Goal: Transaction & Acquisition: Purchase product/service

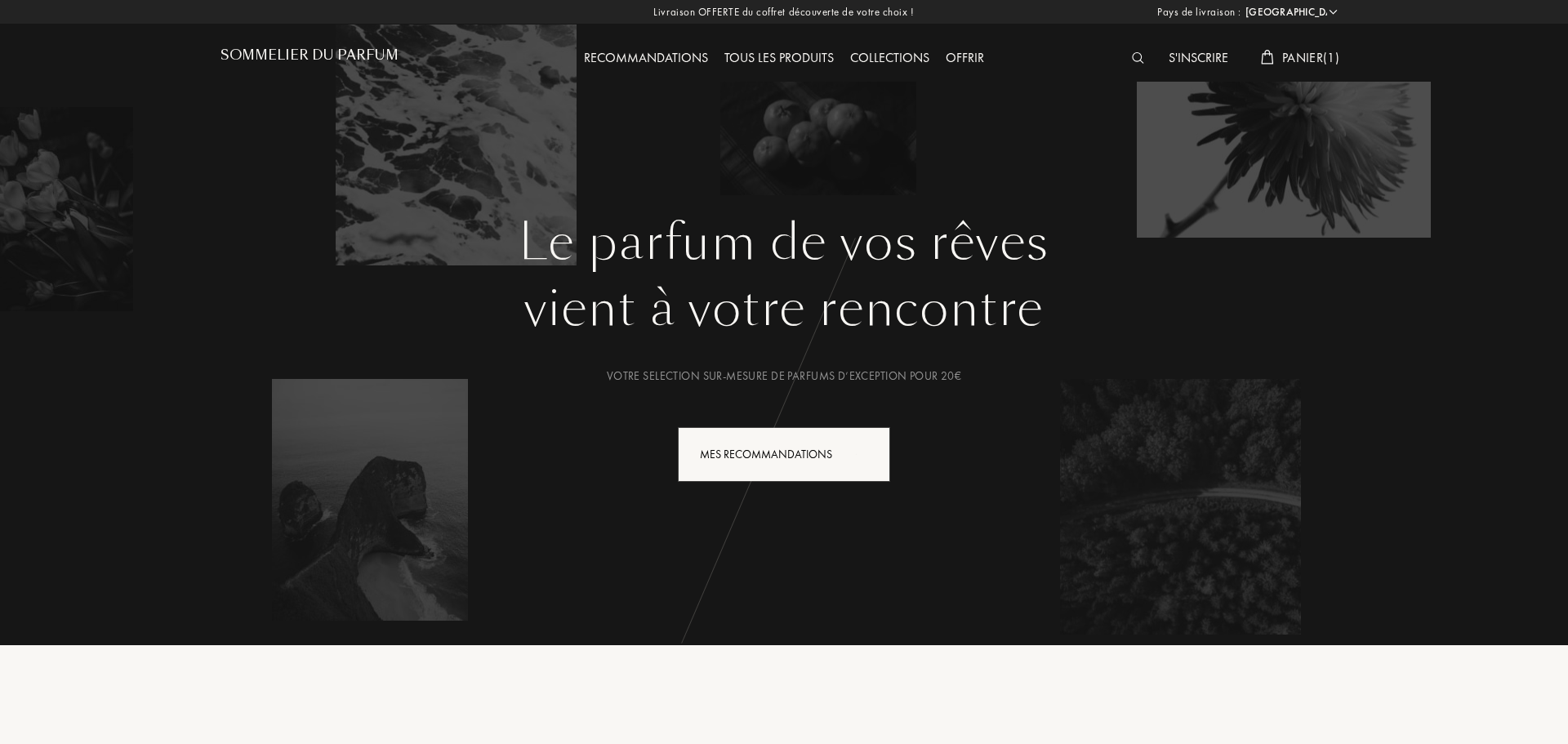
select select "FR"
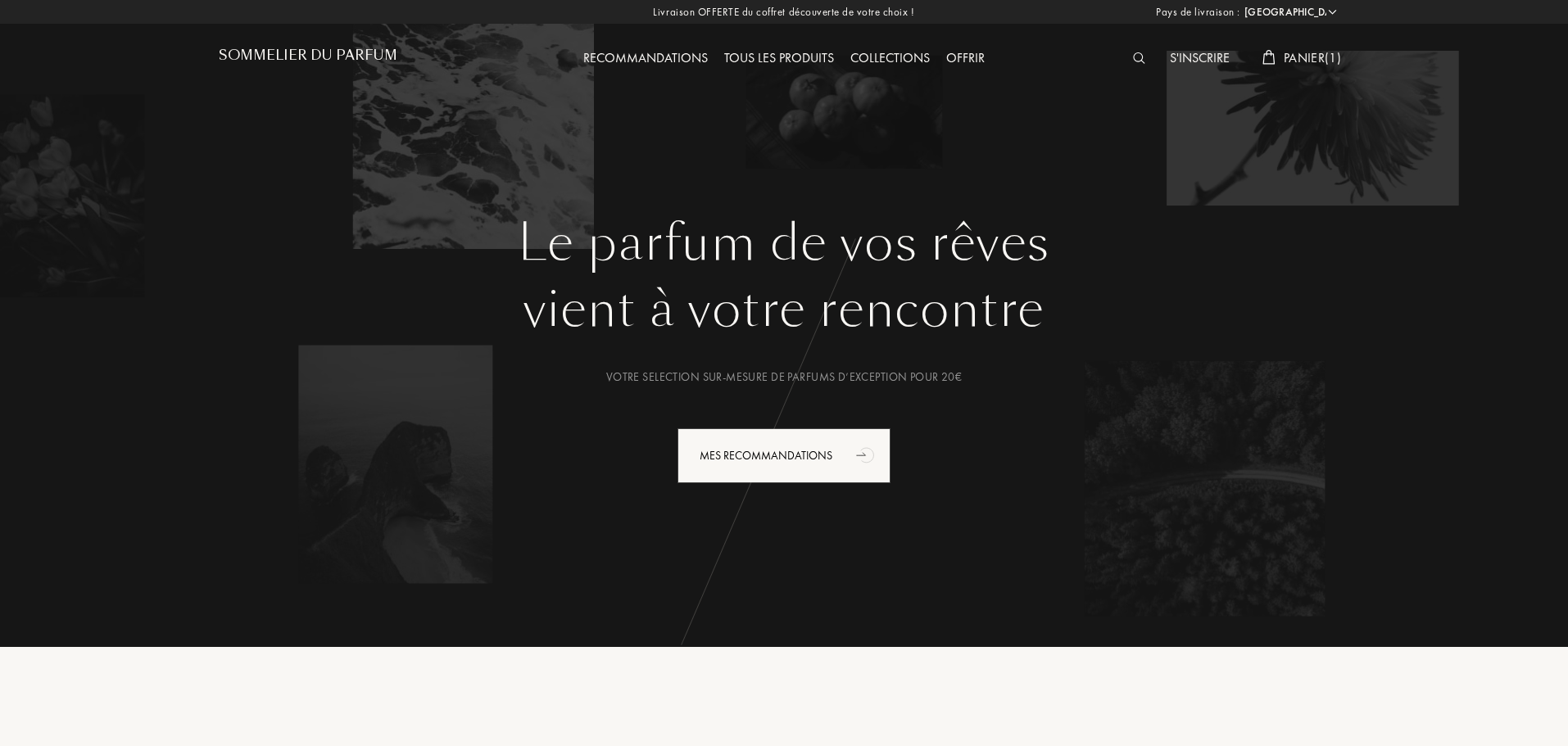
click at [1289, 62] on span "Panier ( 1 )" at bounding box center [1312, 58] width 57 height 18
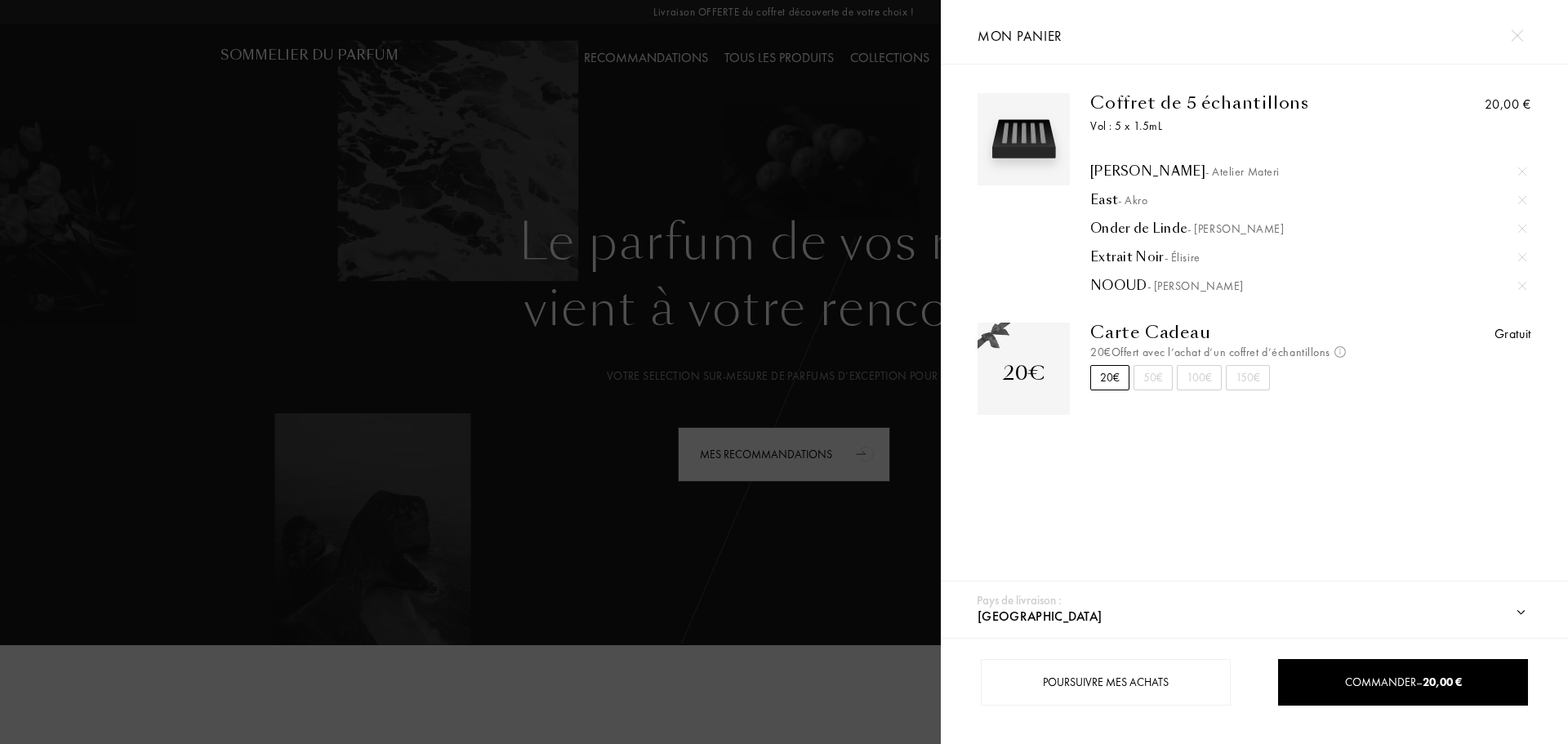
click at [801, 676] on div at bounding box center [470, 372] width 941 height 744
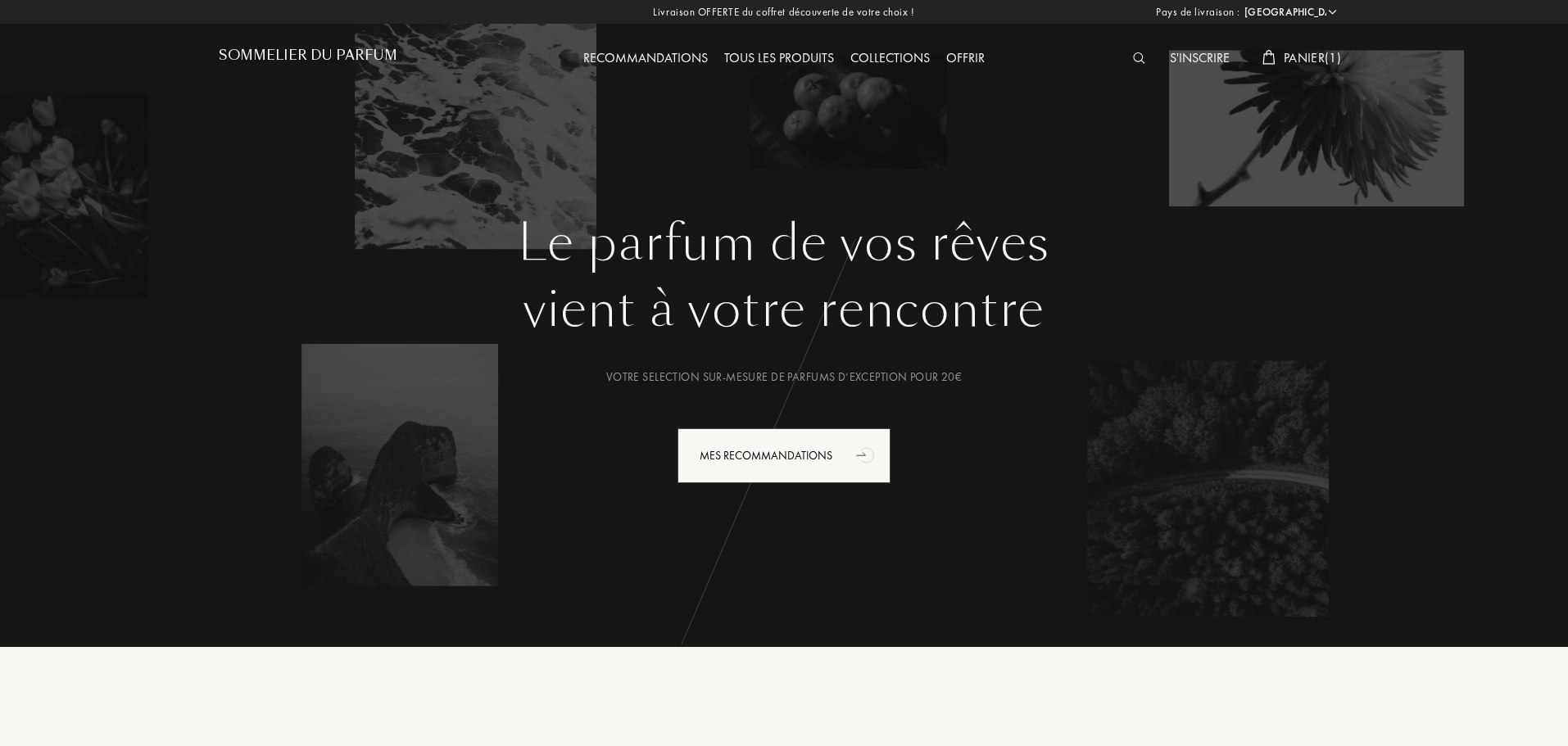
click at [1297, 51] on span "Panier ( 1 )" at bounding box center [1312, 58] width 57 height 18
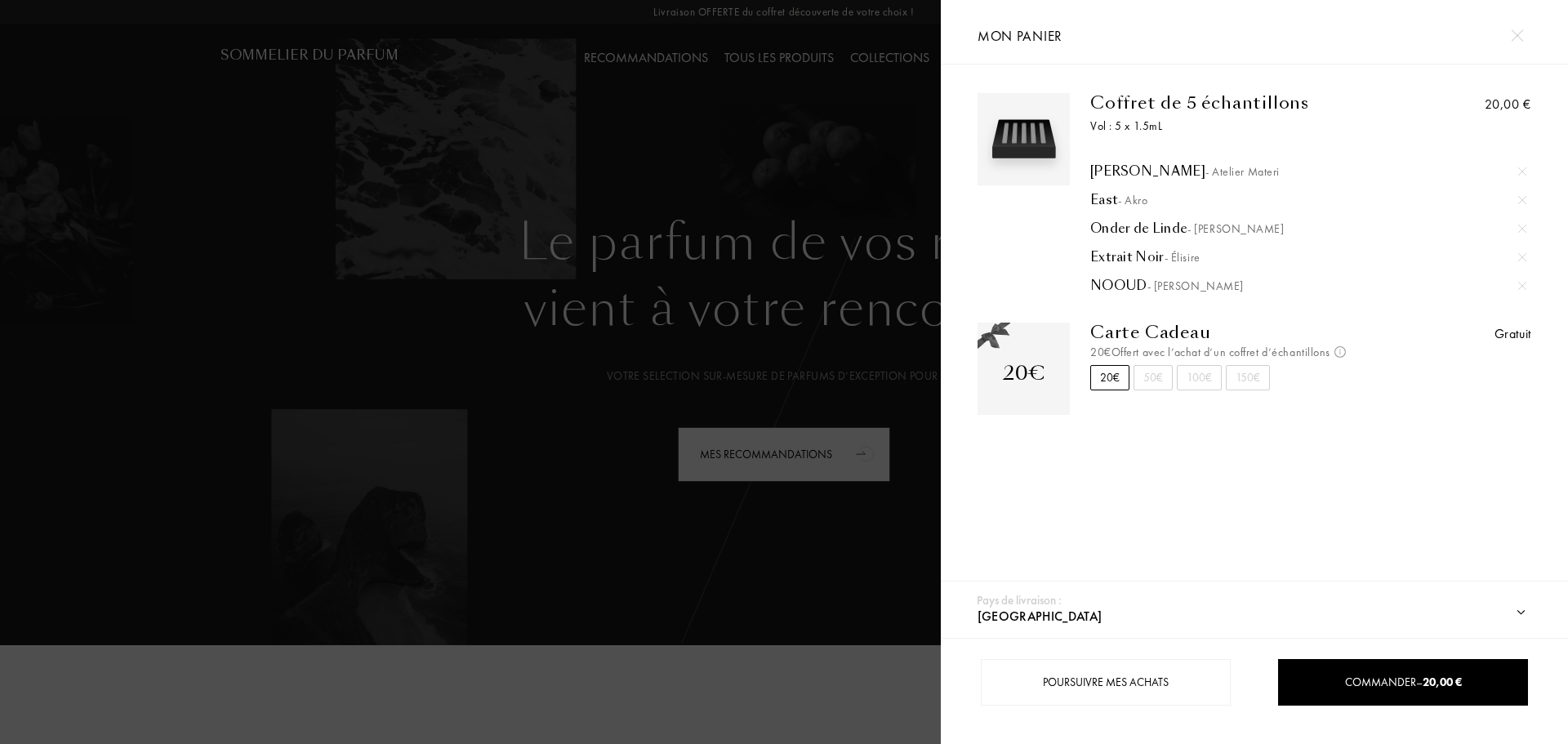
click at [775, 618] on div at bounding box center [470, 372] width 941 height 744
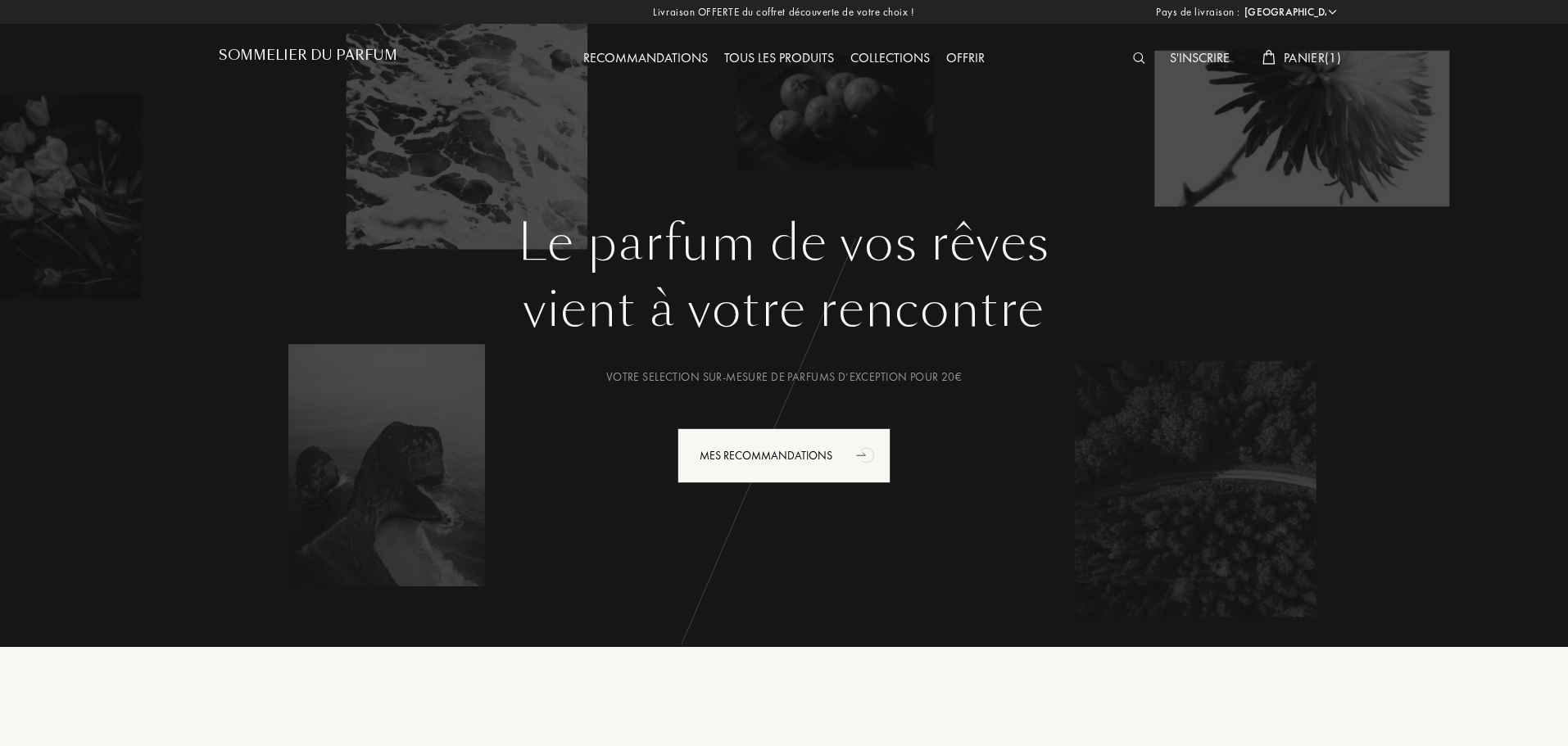
click at [1133, 56] on img at bounding box center [1139, 58] width 13 height 12
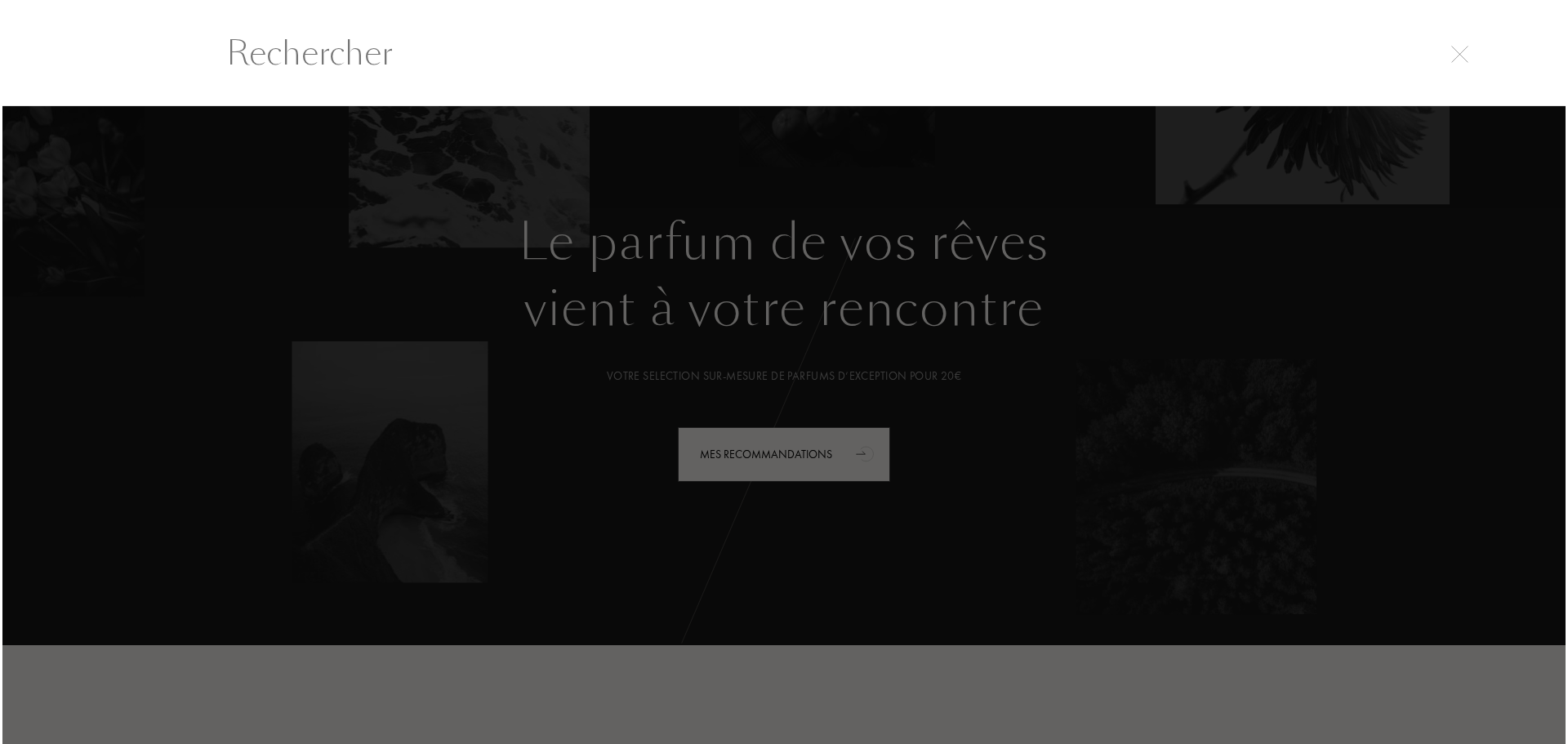
scroll to position [1, 0]
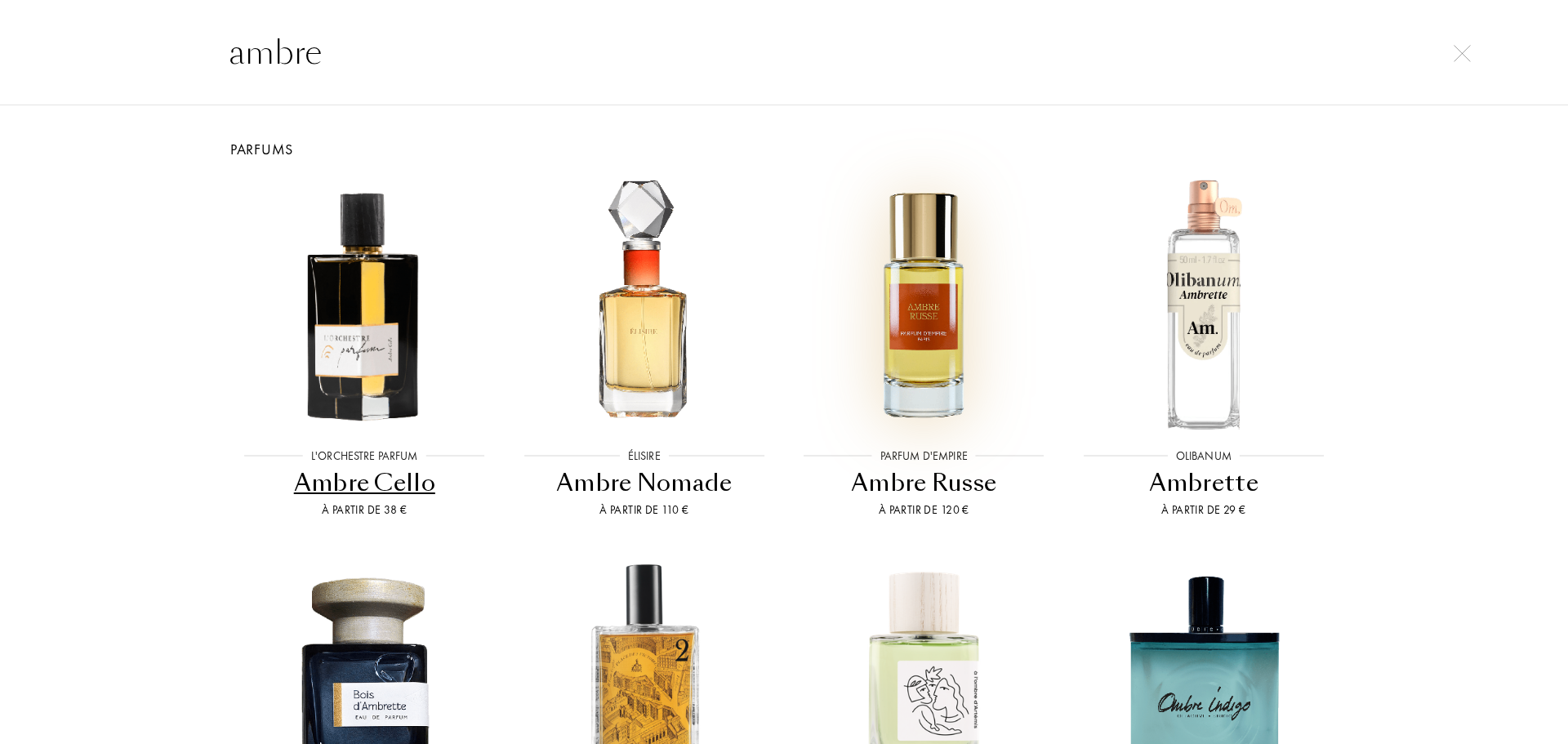
type input "ambre"
click at [947, 349] on img at bounding box center [923, 303] width 252 height 252
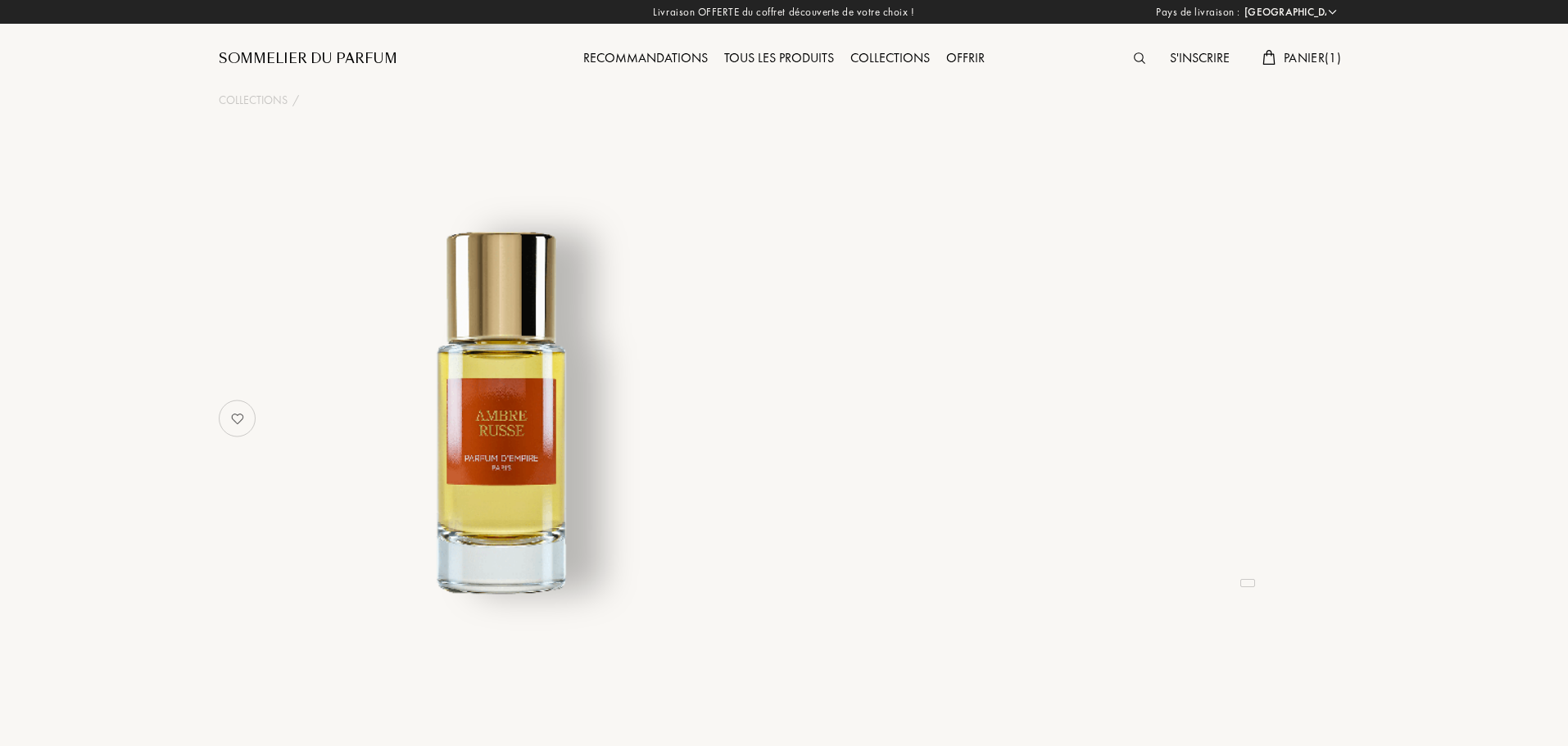
select select "FR"
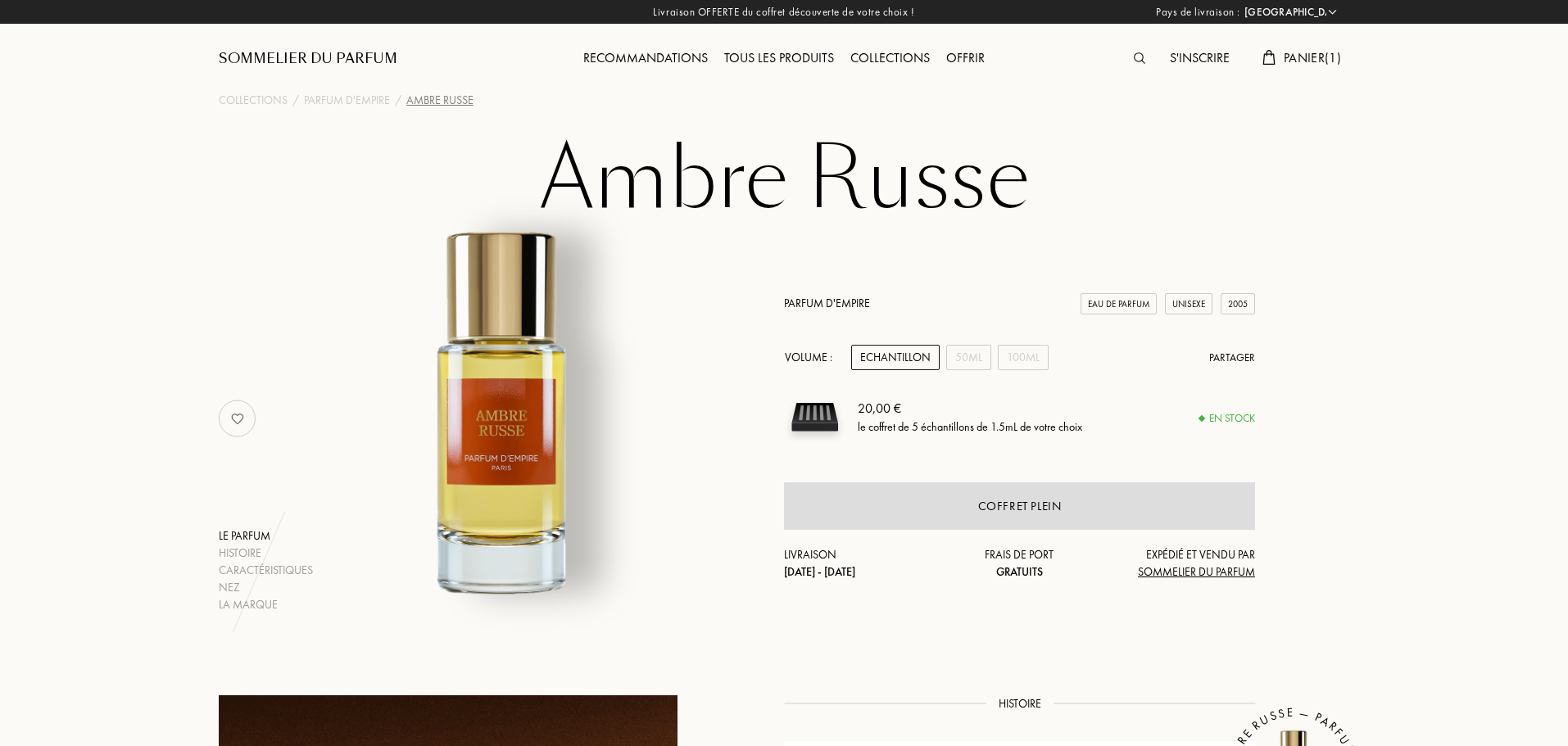
click at [911, 356] on div "Echantillon" at bounding box center [895, 357] width 88 height 26
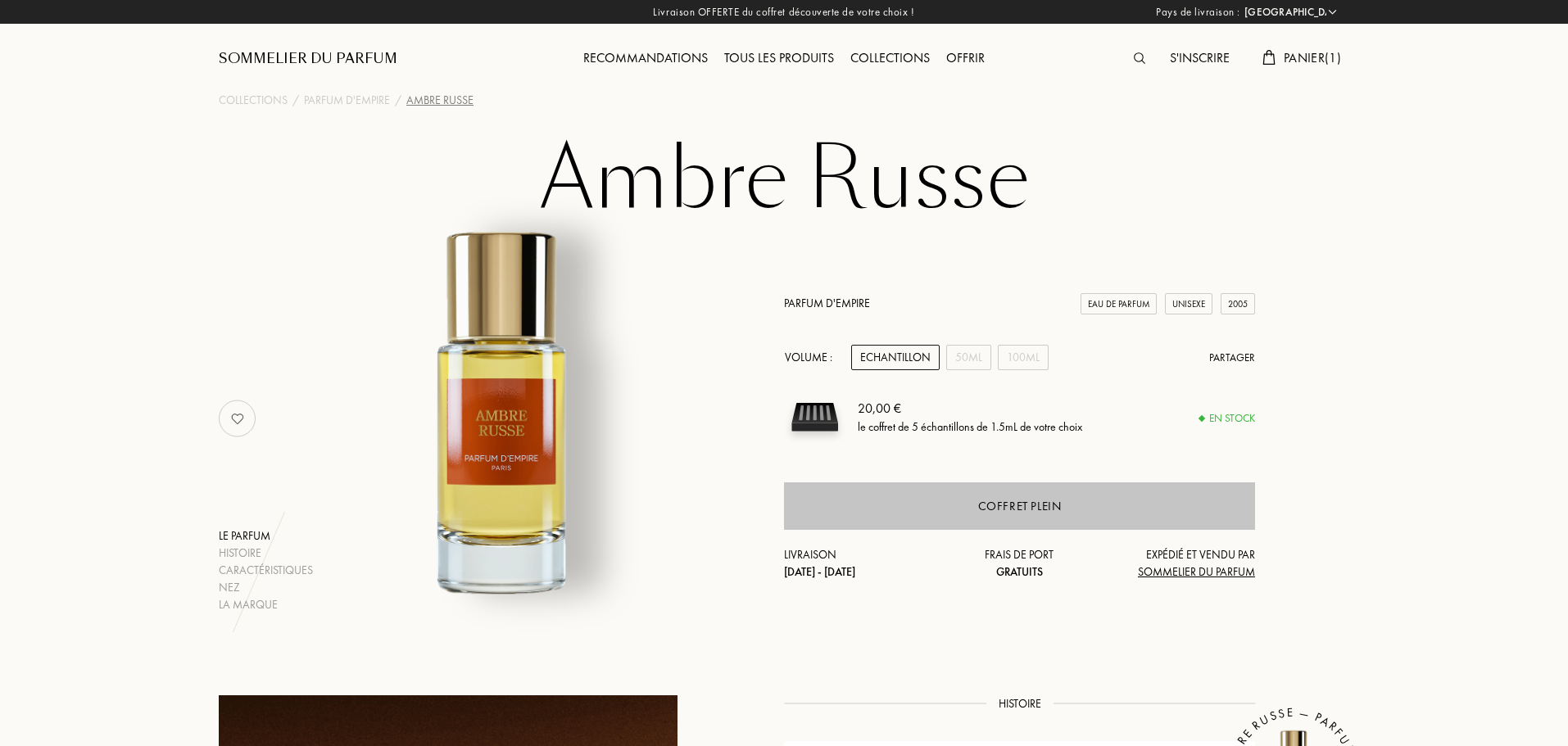
click at [959, 513] on div "Coffret plein" at bounding box center [1019, 506] width 471 height 47
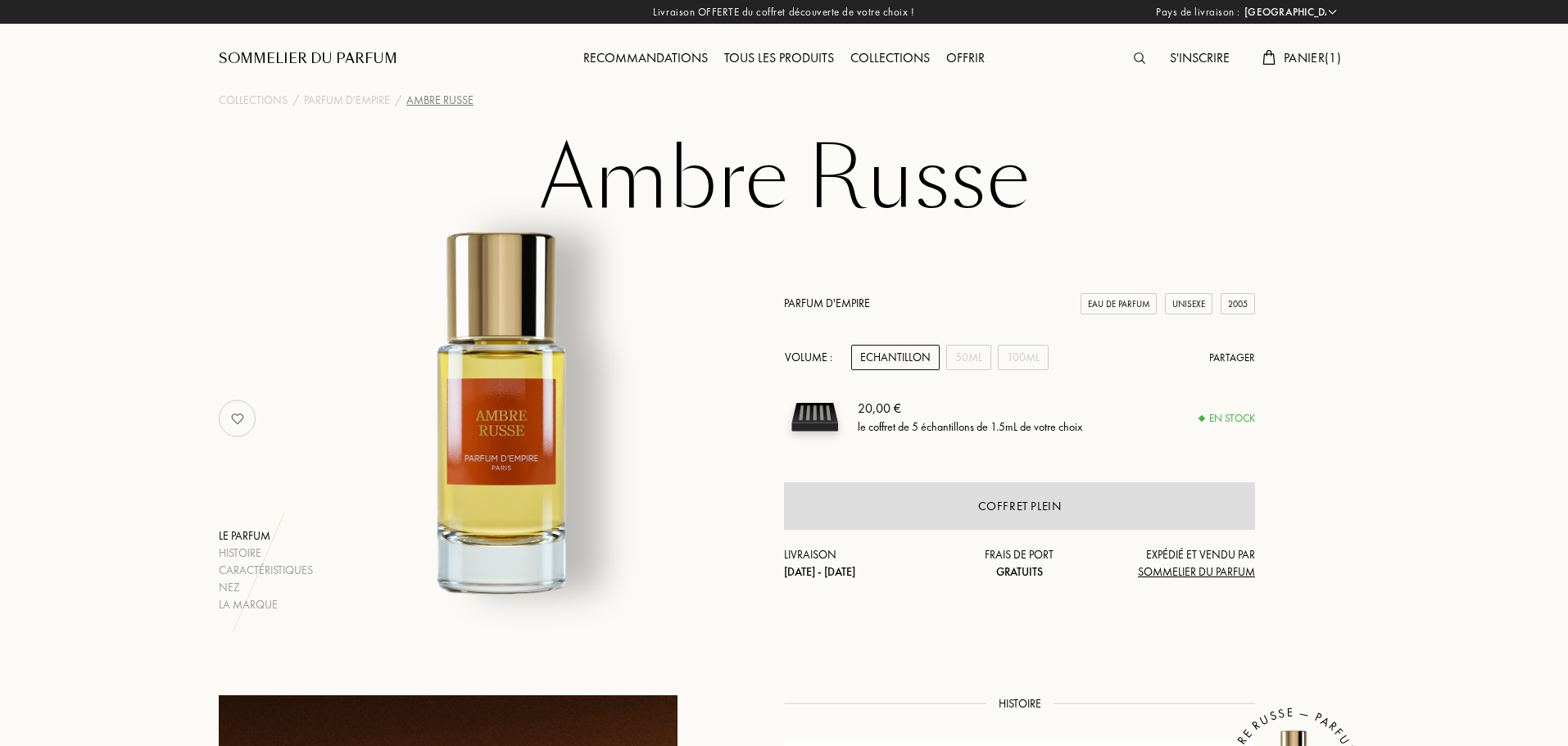
click at [1295, 62] on span "Panier ( 1 )" at bounding box center [1312, 58] width 57 height 18
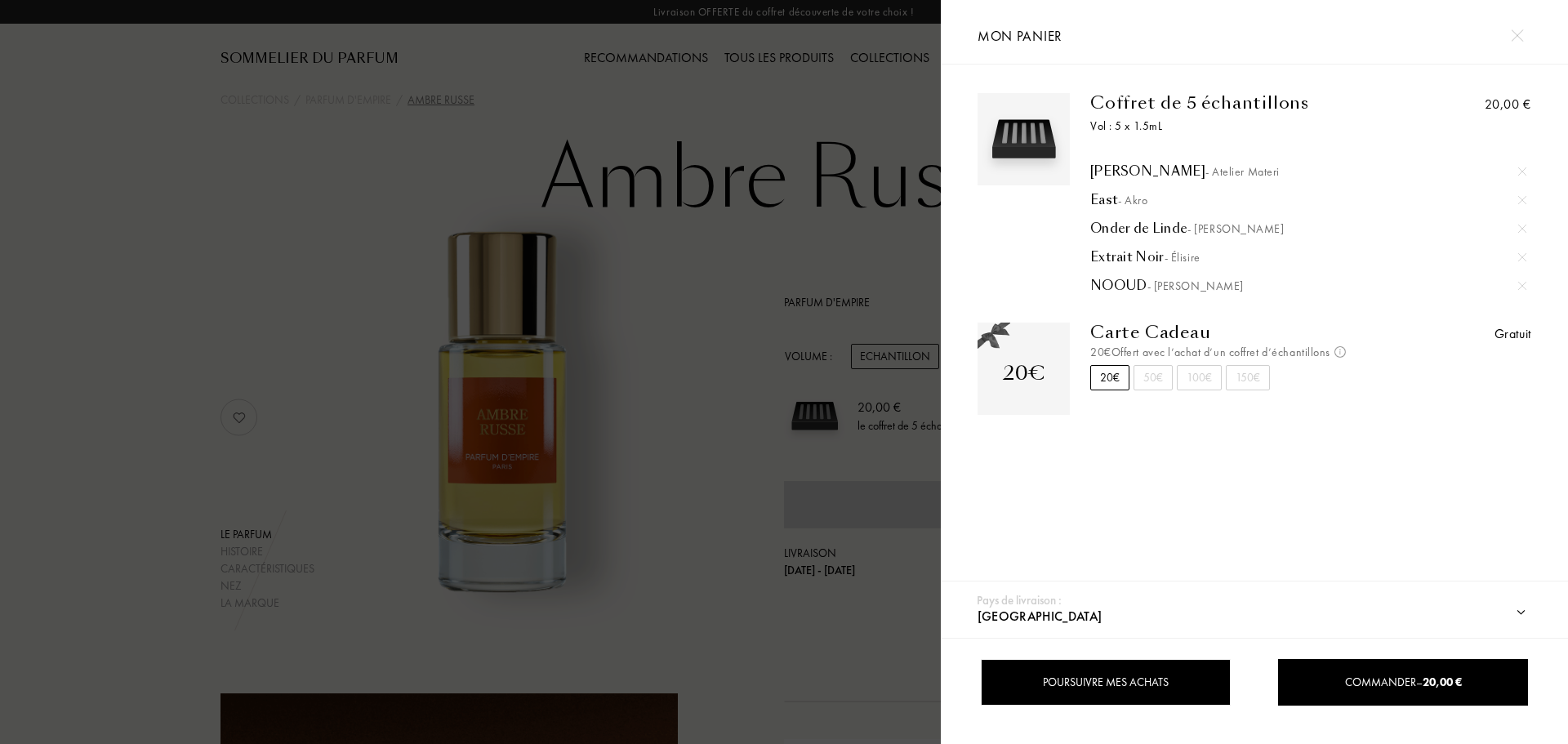
click at [1065, 691] on div "Poursuivre mes achats" at bounding box center [1105, 682] width 250 height 47
